Goal: Subscribe to service/newsletter

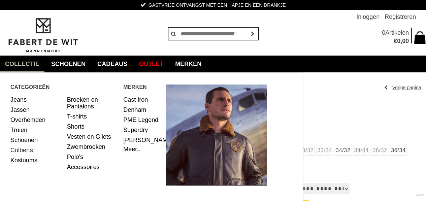
click at [29, 151] on link "Colberts" at bounding box center [35, 150] width 51 height 10
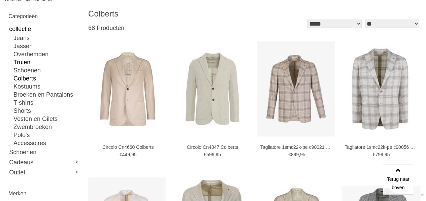
scroll to position [101, 0]
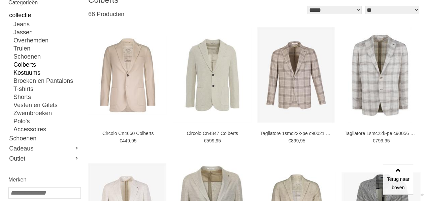
click at [32, 73] on link "Kostuums" at bounding box center [46, 73] width 67 height 8
type input "***"
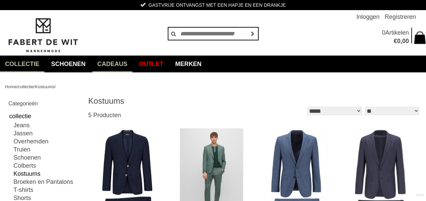
click at [124, 63] on link "Cadeaus" at bounding box center [112, 64] width 40 height 17
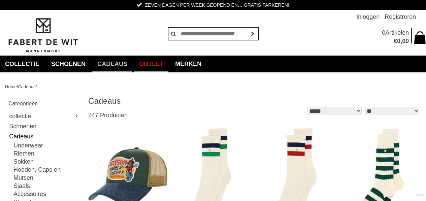
click at [155, 64] on link "Outlet" at bounding box center [151, 64] width 34 height 17
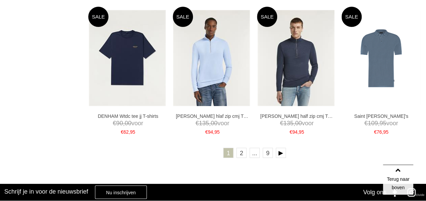
scroll to position [1245, 0]
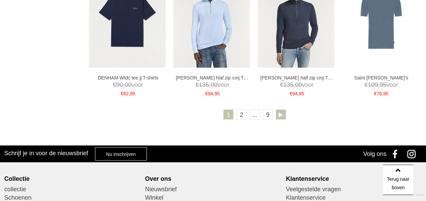
click at [282, 116] on link at bounding box center [281, 114] width 10 height 10
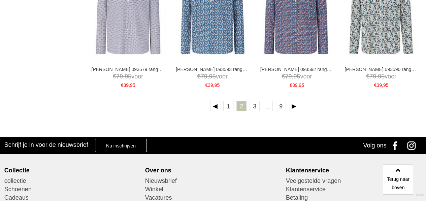
scroll to position [1278, 0]
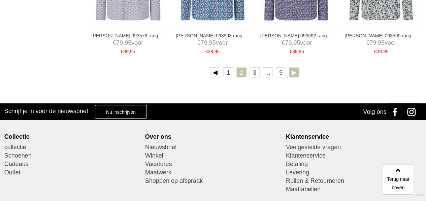
click at [295, 71] on link at bounding box center [294, 72] width 10 height 10
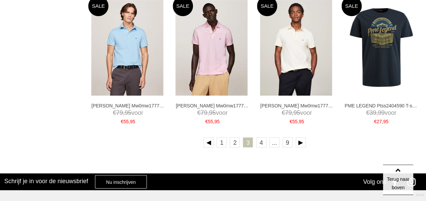
scroll to position [1245, 0]
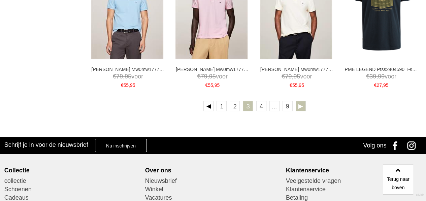
click at [300, 107] on link at bounding box center [300, 106] width 10 height 10
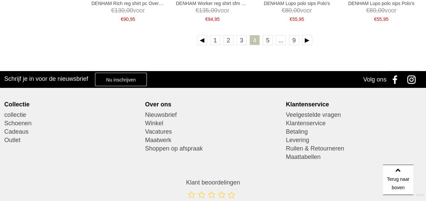
scroll to position [1312, 0]
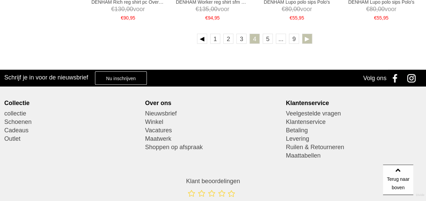
click at [310, 40] on link at bounding box center [307, 39] width 10 height 10
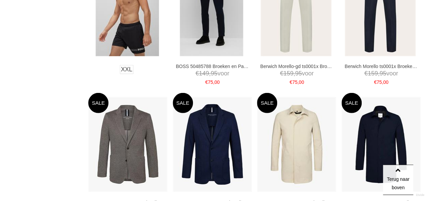
scroll to position [1009, 0]
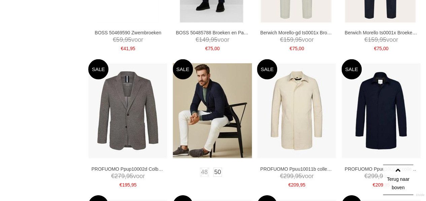
click at [205, 107] on img at bounding box center [212, 110] width 79 height 95
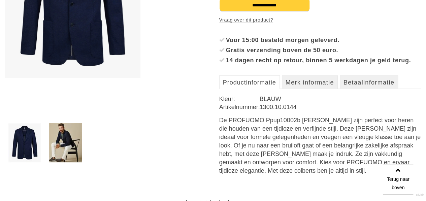
scroll to position [202, 0]
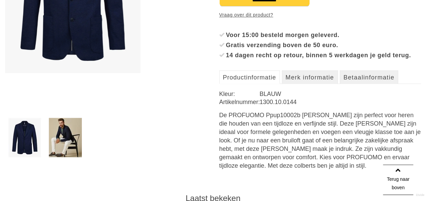
click at [24, 141] on img at bounding box center [24, 137] width 33 height 39
click at [72, 136] on img at bounding box center [65, 137] width 33 height 39
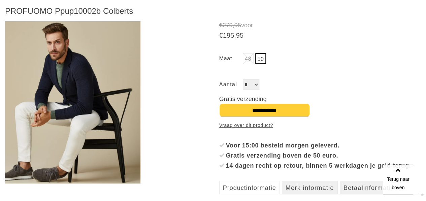
scroll to position [67, 0]
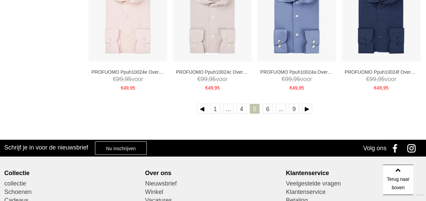
scroll to position [1245, 0]
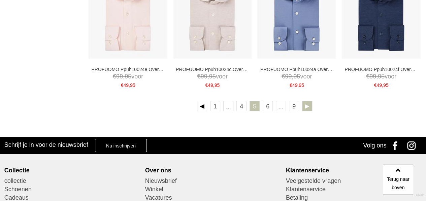
click at [306, 103] on link at bounding box center [307, 106] width 10 height 10
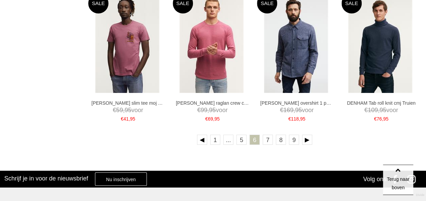
scroll to position [1245, 0]
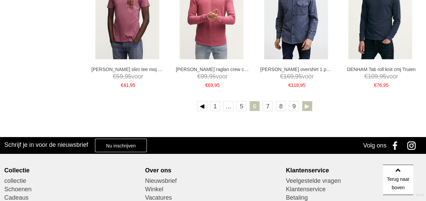
click at [308, 106] on link at bounding box center [307, 106] width 10 height 10
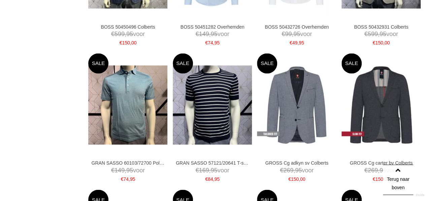
scroll to position [505, 0]
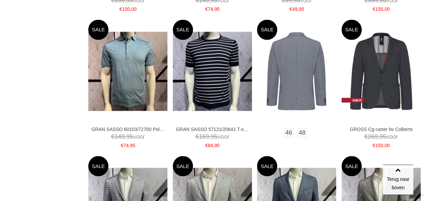
click at [292, 67] on img at bounding box center [296, 71] width 79 height 79
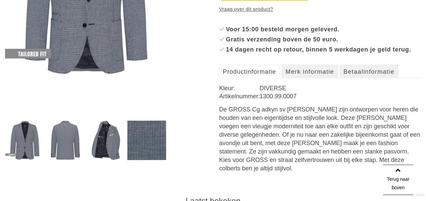
scroll to position [202, 0]
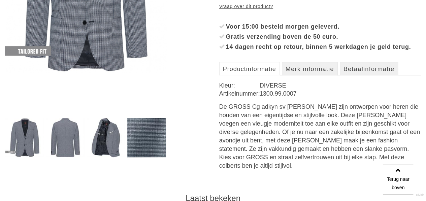
click at [106, 135] on img at bounding box center [105, 137] width 39 height 39
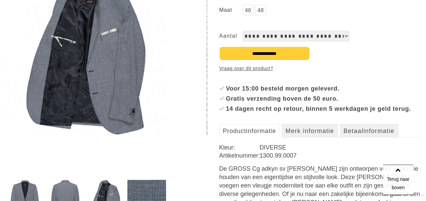
scroll to position [168, 0]
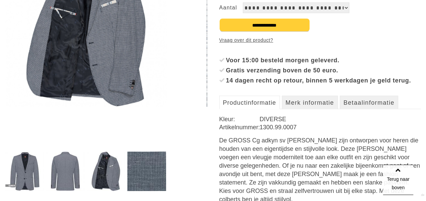
click at [67, 172] on img at bounding box center [65, 170] width 39 height 39
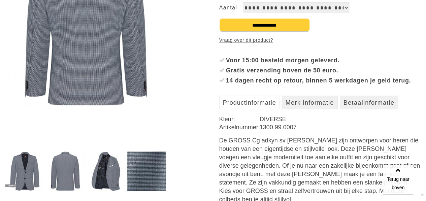
click at [16, 166] on img at bounding box center [24, 170] width 39 height 39
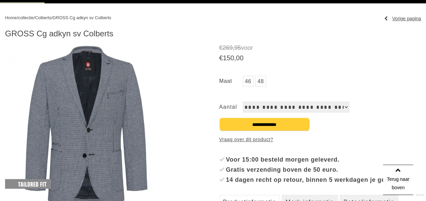
scroll to position [67, 0]
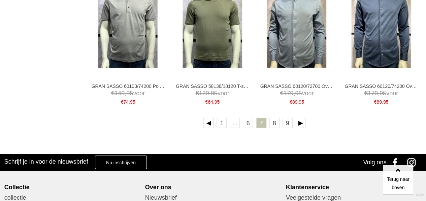
scroll to position [1295, 0]
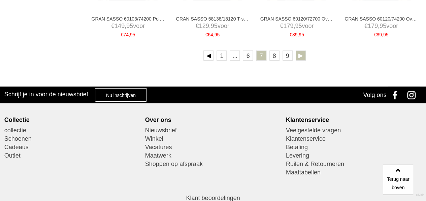
click at [299, 58] on link at bounding box center [300, 55] width 10 height 10
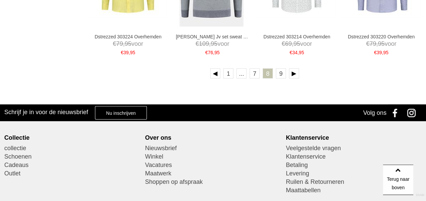
scroll to position [1278, 0]
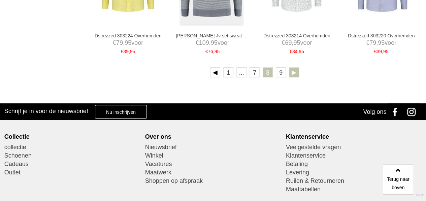
click at [294, 74] on link at bounding box center [294, 72] width 10 height 10
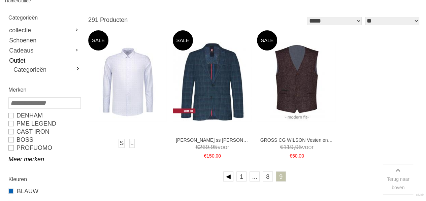
scroll to position [101, 0]
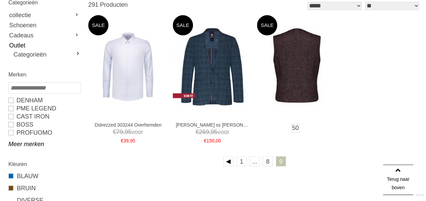
click at [299, 58] on img at bounding box center [296, 66] width 79 height 79
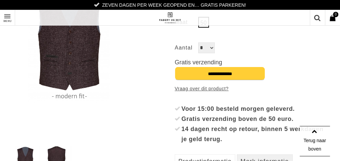
scroll to position [112, 0]
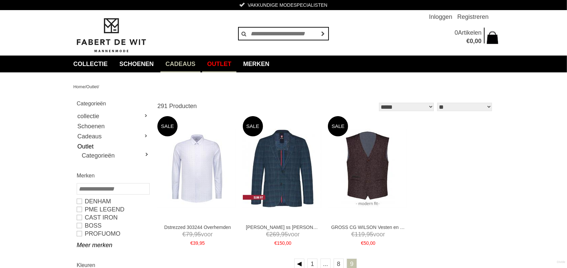
click at [192, 62] on link "Cadeaus" at bounding box center [180, 64] width 40 height 17
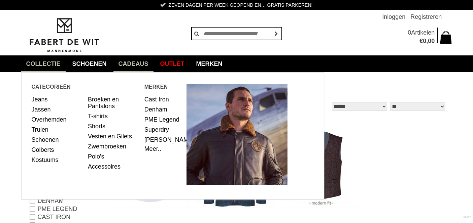
click at [48, 63] on link "collectie" at bounding box center [43, 64] width 44 height 17
click at [45, 100] on link "Jeans" at bounding box center [57, 100] width 51 height 10
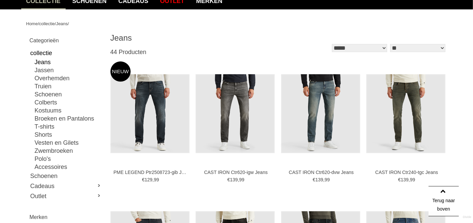
scroll to position [75, 0]
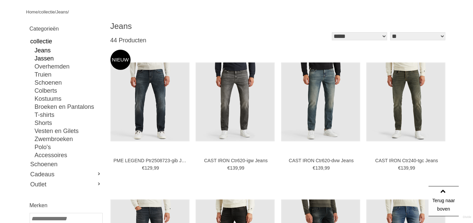
click at [46, 57] on link "Jassen" at bounding box center [68, 59] width 67 height 8
type input "**"
type input "***"
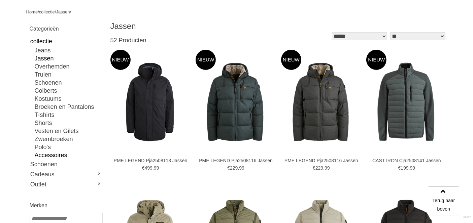
click at [60, 154] on link "Accessoires" at bounding box center [68, 155] width 67 height 8
type input "*"
type input "***"
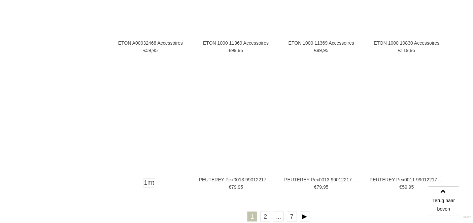
scroll to position [1341, 0]
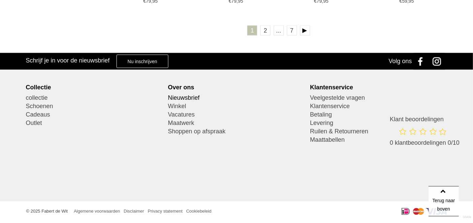
click at [183, 97] on link "Nieuwsbrief" at bounding box center [236, 98] width 137 height 8
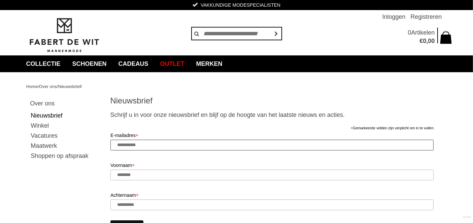
click at [141, 144] on input "E-mailadres *" at bounding box center [271, 145] width 323 height 11
type input "**********"
click at [171, 176] on input "Voornaam *" at bounding box center [271, 175] width 323 height 11
type input "*"
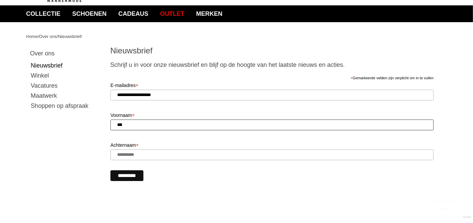
scroll to position [75, 0]
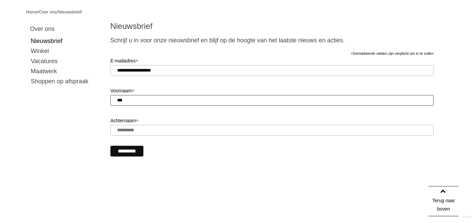
type input "***"
click at [153, 132] on input "Achternaam *" at bounding box center [271, 130] width 323 height 11
type input "******"
click at [128, 150] on input "*********" at bounding box center [126, 151] width 33 height 11
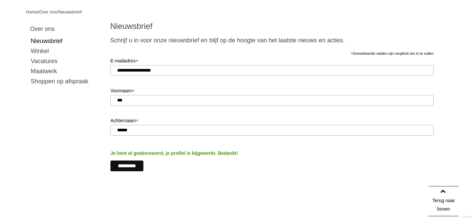
click at [44, 49] on link "Winkel" at bounding box center [65, 51] width 71 height 10
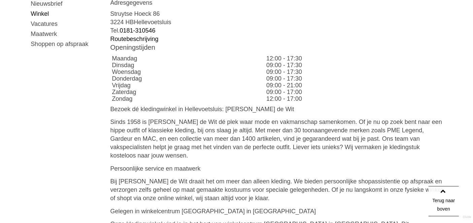
scroll to position [37, 0]
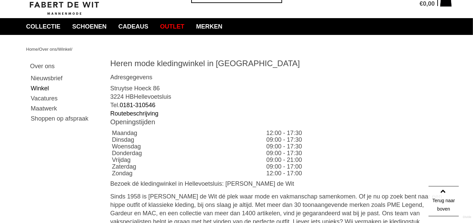
click at [52, 98] on link "Vacatures" at bounding box center [65, 99] width 71 height 10
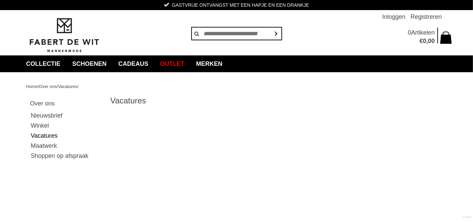
click at [51, 144] on link "Maatwerk" at bounding box center [65, 146] width 71 height 10
